Goal: Transaction & Acquisition: Purchase product/service

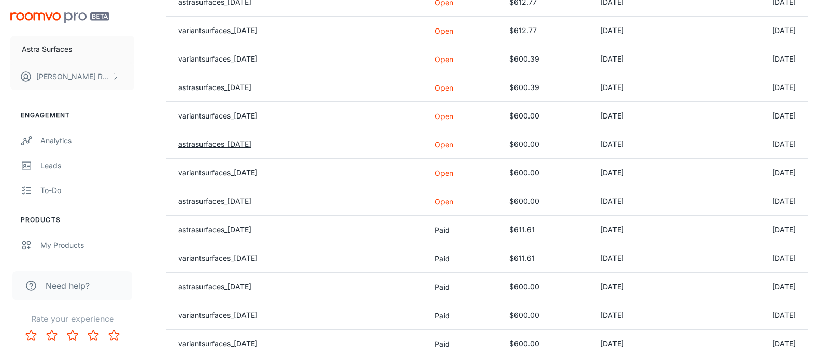
scroll to position [139, 0]
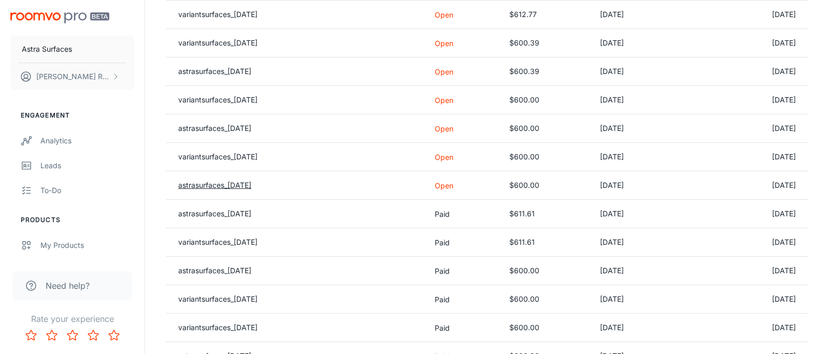
click at [243, 187] on link "astrasurfaces_2025-05-31" at bounding box center [214, 185] width 73 height 9
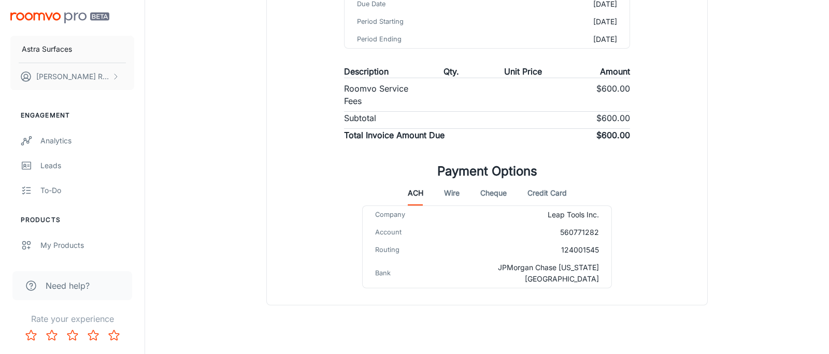
scroll to position [202, 0]
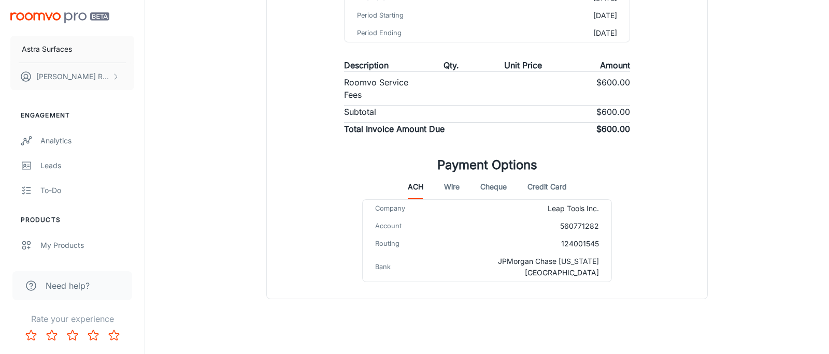
click at [561, 186] on button "Credit Card" at bounding box center [546, 187] width 39 height 25
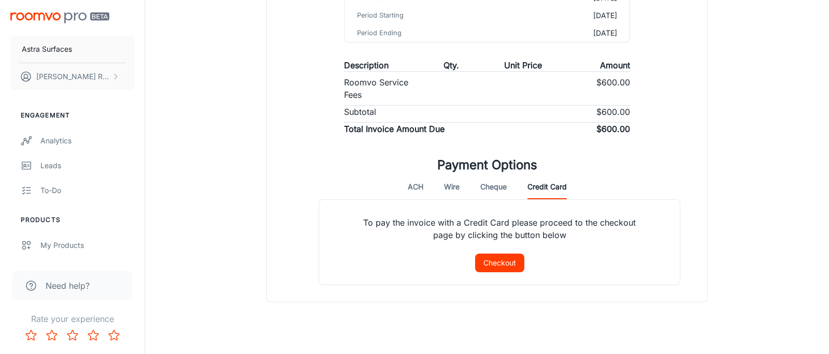
click at [493, 260] on button "Checkout" at bounding box center [499, 263] width 49 height 19
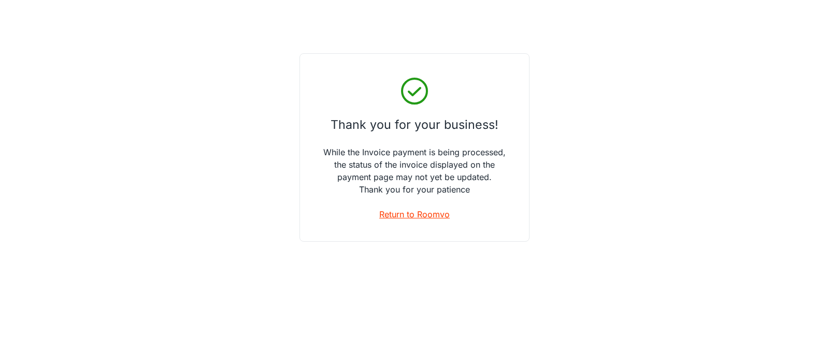
click at [415, 217] on link "Return to Roomvo" at bounding box center [414, 214] width 70 height 12
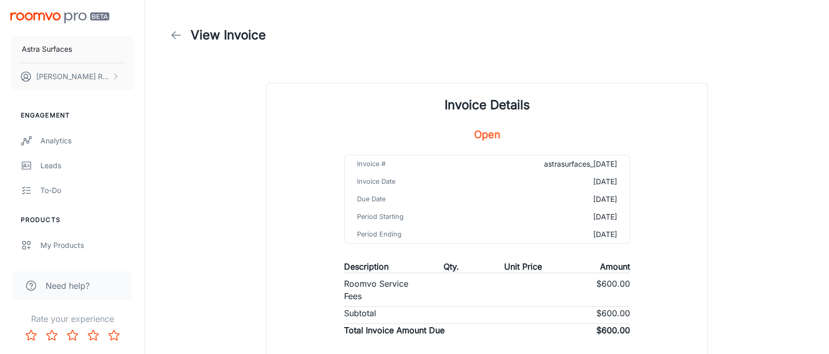
scroll to position [102, 0]
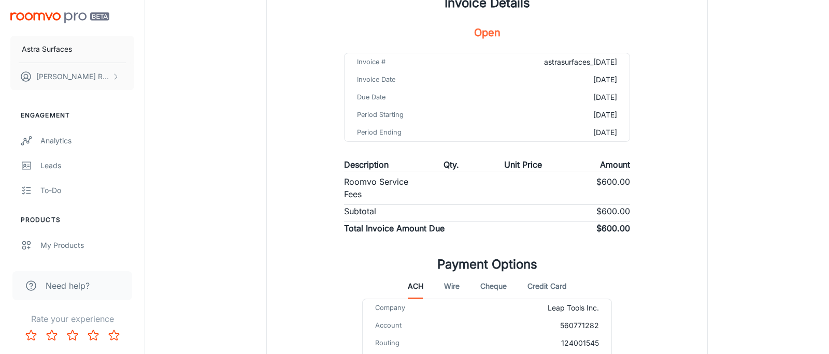
drag, startPoint x: 546, startPoint y: 291, endPoint x: 589, endPoint y: 274, distance: 45.8
click at [546, 291] on button "Credit Card" at bounding box center [546, 286] width 39 height 25
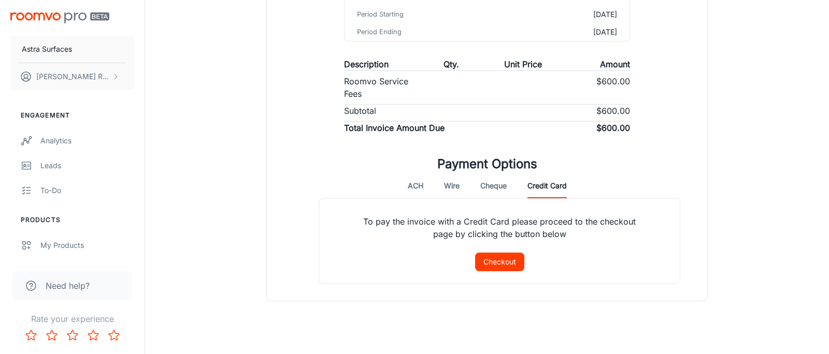
scroll to position [216, 0]
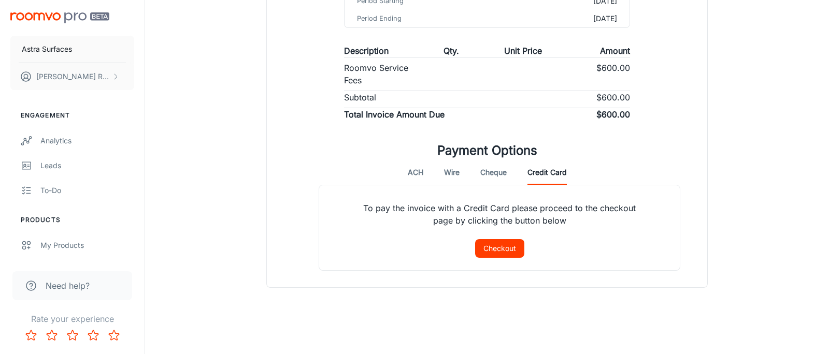
click at [502, 250] on button "Checkout" at bounding box center [499, 248] width 49 height 19
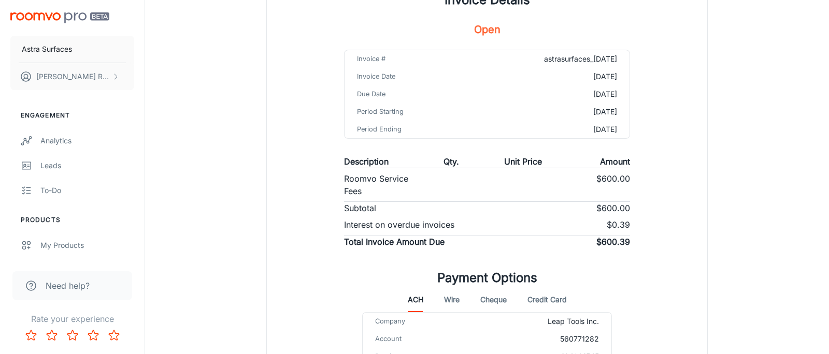
scroll to position [218, 0]
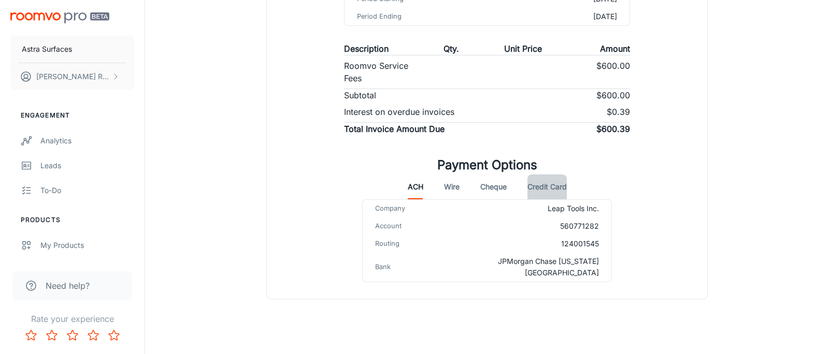
click at [552, 185] on button "Credit Card" at bounding box center [546, 187] width 39 height 25
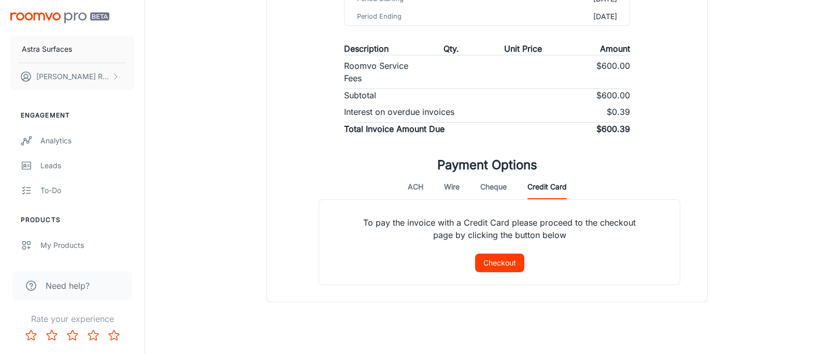
click at [494, 264] on button "Checkout" at bounding box center [499, 263] width 49 height 19
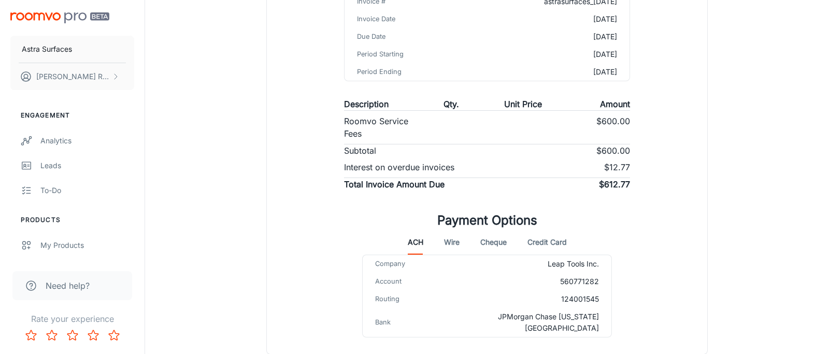
scroll to position [164, 0]
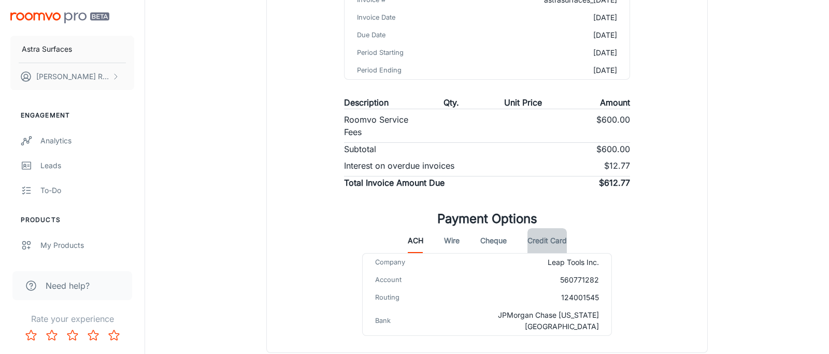
click at [550, 244] on button "Credit Card" at bounding box center [546, 240] width 39 height 25
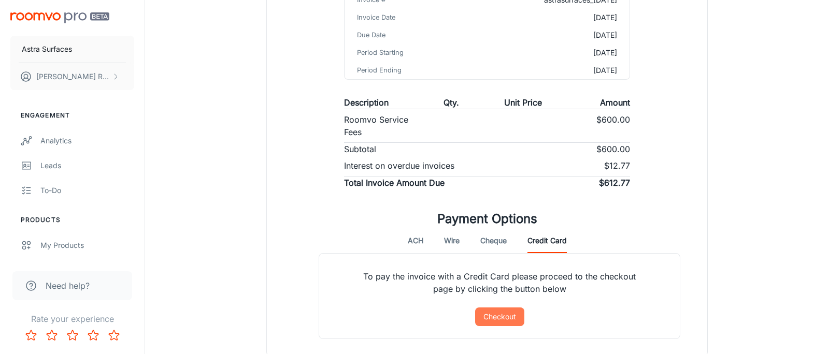
click at [509, 316] on button "Checkout" at bounding box center [499, 317] width 49 height 19
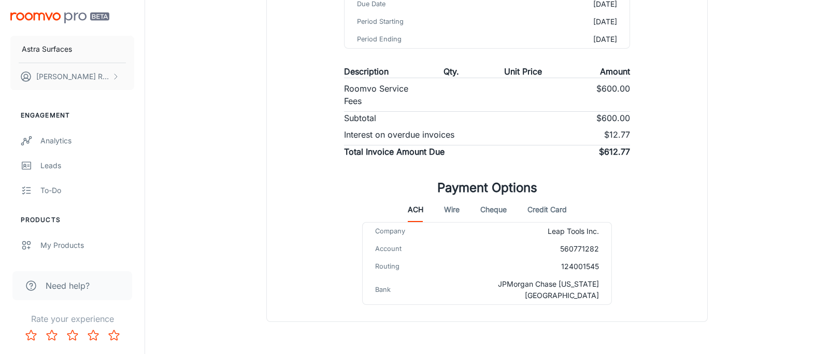
scroll to position [218, 0]
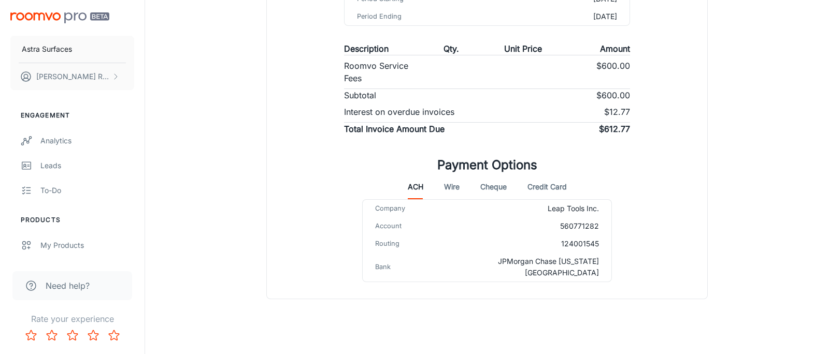
click at [544, 188] on button "Credit Card" at bounding box center [546, 187] width 39 height 25
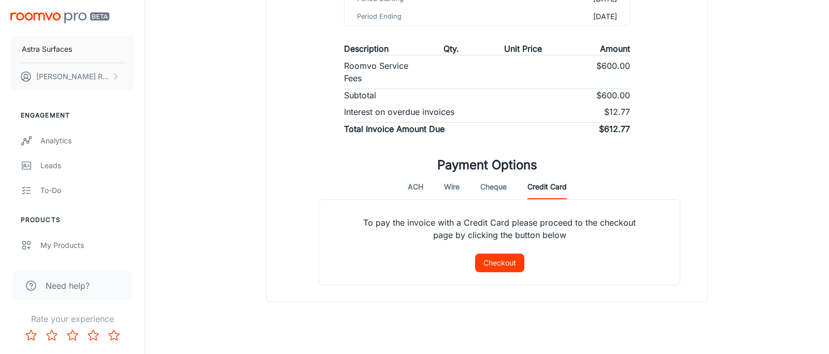
click at [504, 261] on button "Checkout" at bounding box center [499, 263] width 49 height 19
